Goal: Transaction & Acquisition: Purchase product/service

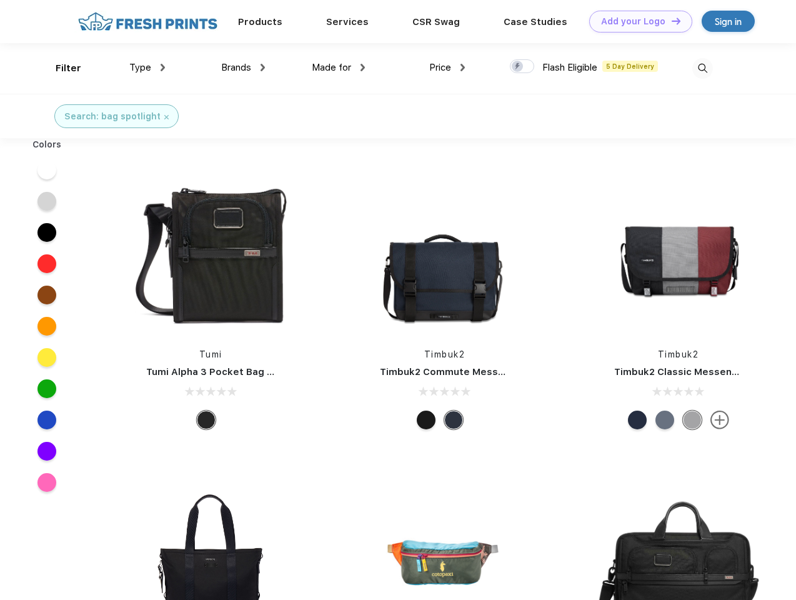
click at [636, 21] on link "Add your Logo Design Tool" at bounding box center [640, 22] width 103 height 22
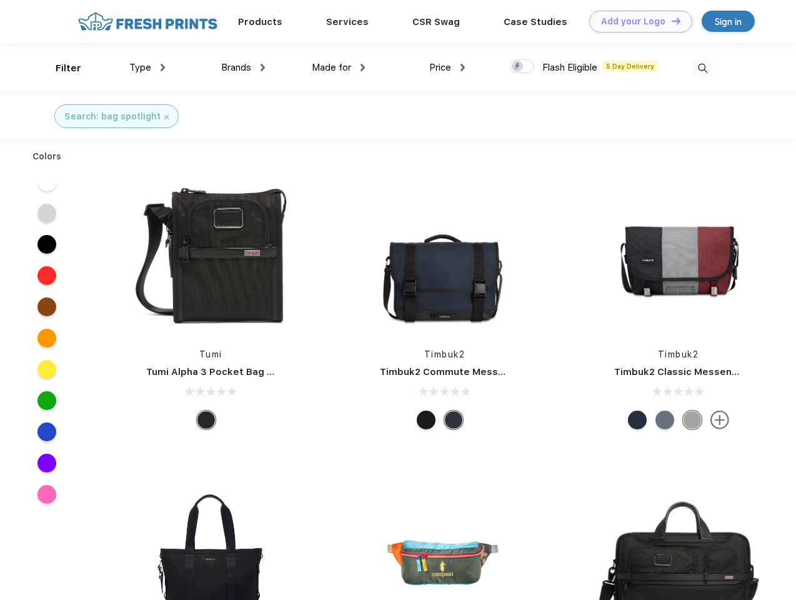
click at [0, 0] on div "Design Tool" at bounding box center [0, 0] width 0 height 0
click at [670, 21] on link "Add your Logo Design Tool" at bounding box center [640, 22] width 103 height 22
click at [60, 68] on div "Filter" at bounding box center [69, 68] width 26 height 14
click at [147, 67] on span "Type" at bounding box center [140, 67] width 22 height 11
click at [243, 67] on span "Brands" at bounding box center [236, 67] width 30 height 11
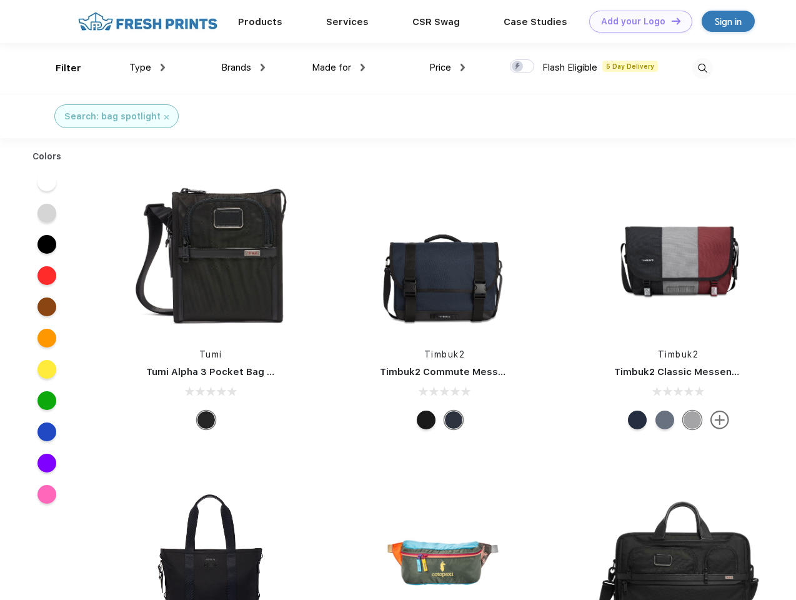
click at [339, 67] on span "Made for" at bounding box center [331, 67] width 39 height 11
click at [447, 67] on span "Price" at bounding box center [440, 67] width 22 height 11
click at [522, 67] on div at bounding box center [522, 66] width 24 height 14
click at [518, 67] on input "checkbox" at bounding box center [514, 63] width 8 height 8
click at [702, 68] on img at bounding box center [702, 68] width 21 height 21
